Goal: Task Accomplishment & Management: Use online tool/utility

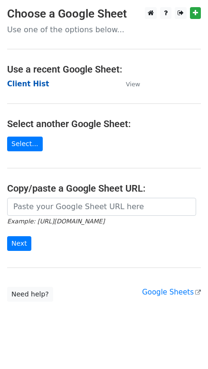
click at [28, 84] on strong "Client Hist" at bounding box center [28, 84] width 42 height 9
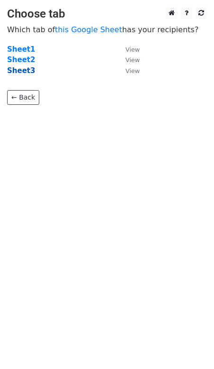
click at [19, 74] on strong "Sheet3" at bounding box center [21, 70] width 28 height 9
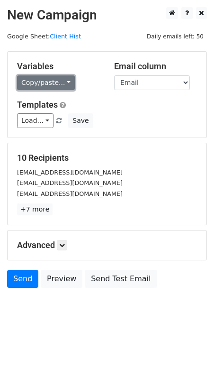
click at [46, 82] on link "Copy/paste..." at bounding box center [46, 82] width 58 height 15
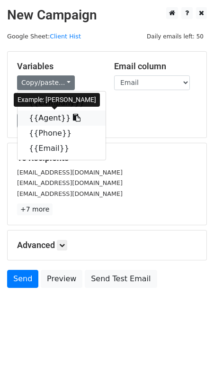
click at [40, 117] on link "{{Agent}}" at bounding box center [62, 118] width 88 height 15
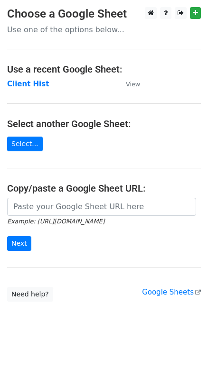
click at [32, 84] on strong "Client Hist" at bounding box center [28, 84] width 42 height 9
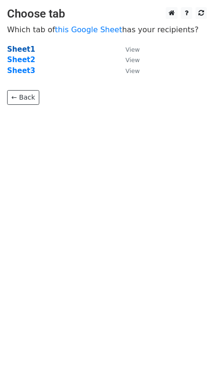
click at [18, 47] on strong "Sheet1" at bounding box center [21, 49] width 28 height 9
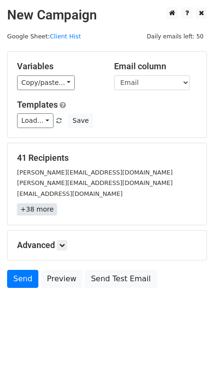
click at [28, 213] on link "+38 more" at bounding box center [37, 210] width 40 height 12
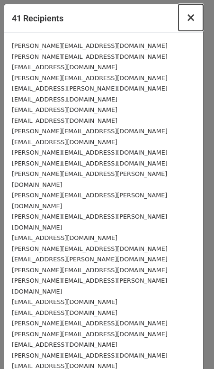
click at [186, 16] on span "×" at bounding box center [190, 17] width 9 height 13
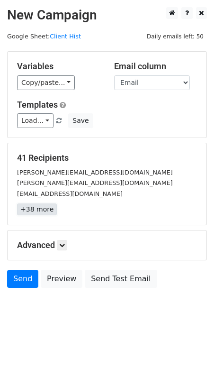
click at [26, 211] on link "+38 more" at bounding box center [37, 210] width 40 height 12
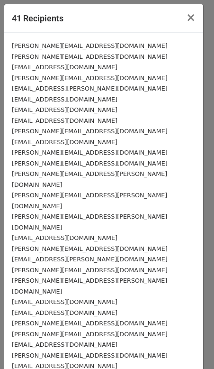
scroll to position [154, 0]
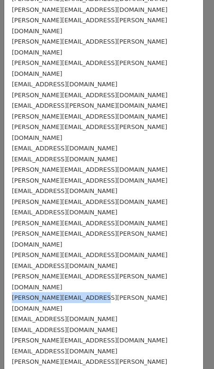
drag, startPoint x: 94, startPoint y: 233, endPoint x: 9, endPoint y: 231, distance: 84.5
click at [9, 231] on div "sam@movecli.com S.Castro@shipwithcore.com abennett@englandlogistics.com cynthia…" at bounding box center [103, 153] width 199 height 549
click at [82, 294] on small "William.Magala@TAB-LLC.com" at bounding box center [90, 303] width 156 height 18
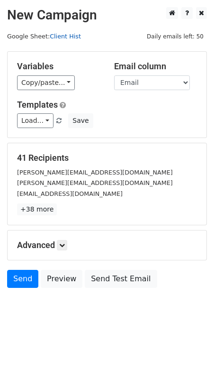
click at [70, 36] on link "Client Hist" at bounding box center [65, 36] width 31 height 7
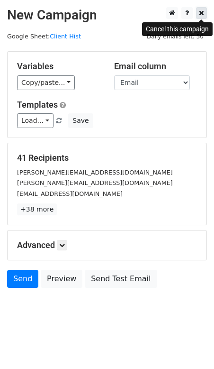
click at [204, 14] on link at bounding box center [201, 13] width 11 height 12
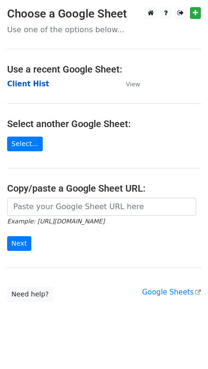
click at [34, 86] on strong "Client Hist" at bounding box center [28, 84] width 42 height 9
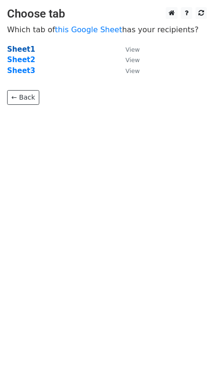
click at [23, 49] on strong "Sheet1" at bounding box center [21, 49] width 28 height 9
